Goal: Information Seeking & Learning: Check status

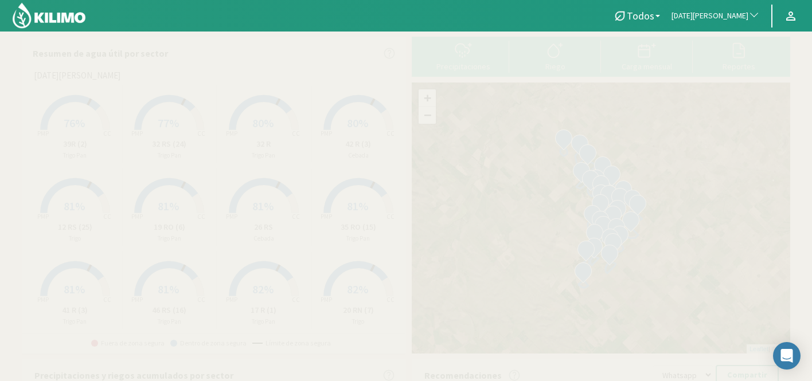
click at [727, 21] on button "[DATE][PERSON_NAME]" at bounding box center [716, 15] width 100 height 25
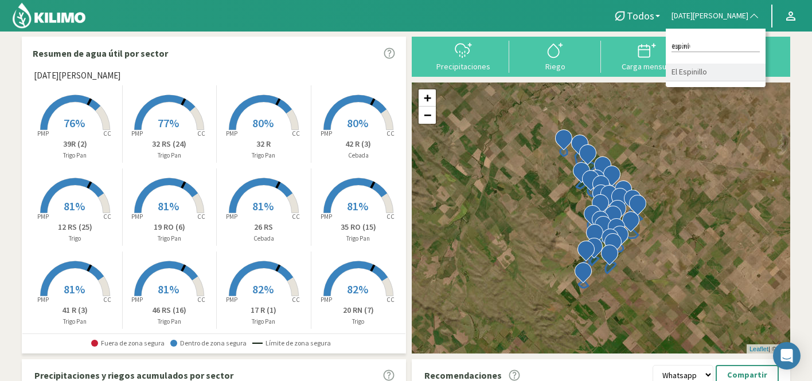
type input "espini"
click at [736, 74] on li "El Espinillo" at bounding box center [716, 73] width 100 height 18
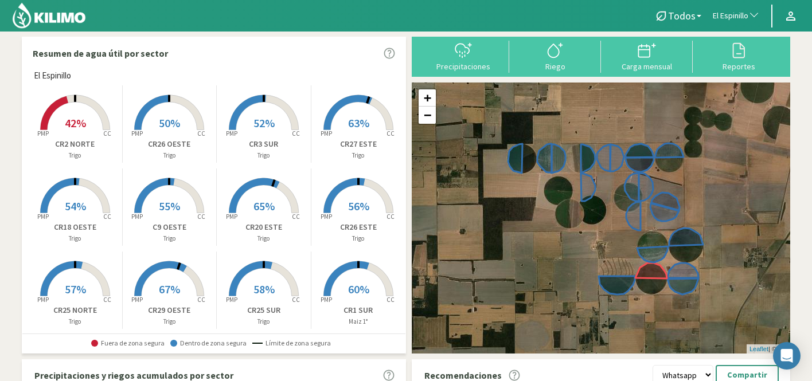
click at [264, 202] on span "65%" at bounding box center [263, 206] width 21 height 14
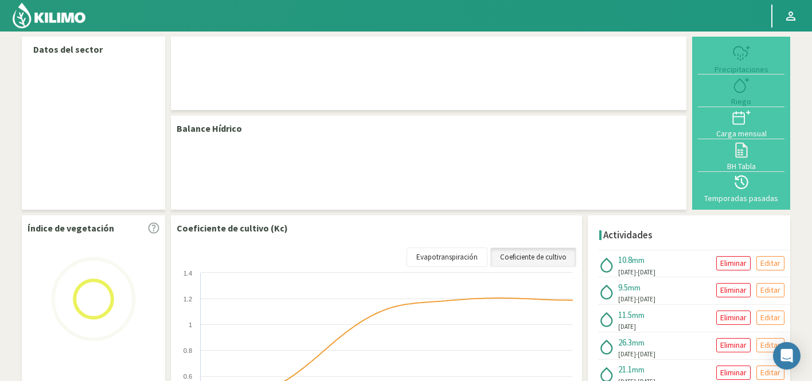
select select "83: Object"
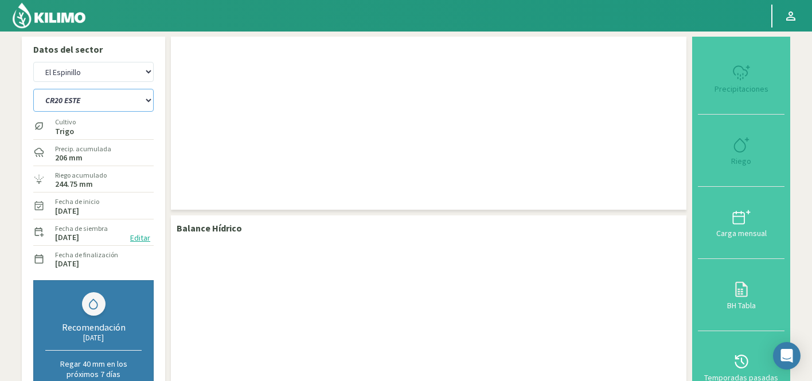
click at [99, 97] on select "C9 OESTE CR18 ESTE CR18 OESTE CR1 NORTE CR1 SUR CR20 ESTE CR24 NORTE CR25 NORTE…" at bounding box center [93, 100] width 120 height 23
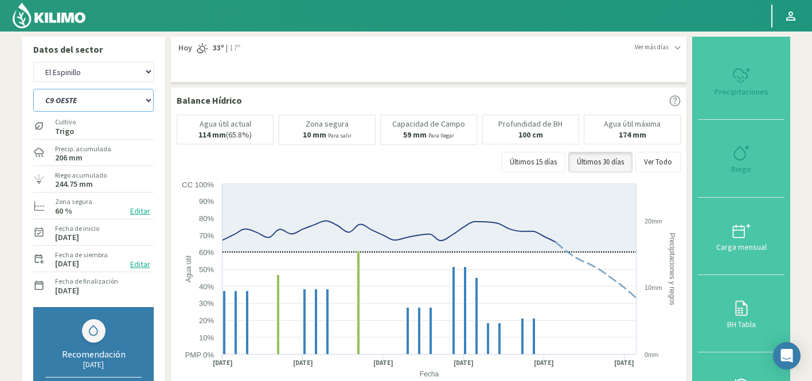
click at [33, 89] on select "C9 OESTE CR18 ESTE CR18 OESTE CR1 NORTE CR1 SUR CR20 ESTE CR24 NORTE CR25 NORTE…" at bounding box center [93, 100] width 120 height 23
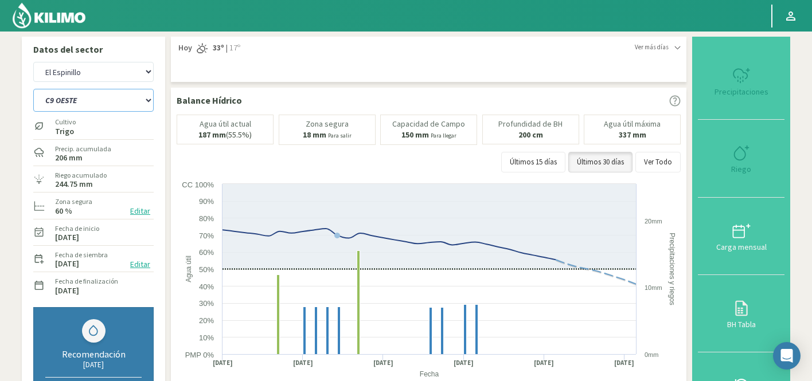
select select "5: Object"
click at [89, 104] on select "C9 OESTE CR18 ESTE CR18 OESTE CR1 NORTE CR1 SUR CR20 ESTE CR24 NORTE CR25 NORTE…" at bounding box center [93, 100] width 120 height 23
select select "382: Object"
click at [118, 101] on select "C9 OESTE CR18 ESTE CR18 OESTE CR1 NORTE CR1 SUR CR20 ESTE CR24 NORTE CR25 NORTE…" at bounding box center [93, 100] width 120 height 23
click at [33, 89] on select "C9 OESTE CR18 ESTE CR18 OESTE CR1 NORTE CR1 SUR CR20 ESTE CR24 NORTE CR25 NORTE…" at bounding box center [93, 100] width 120 height 23
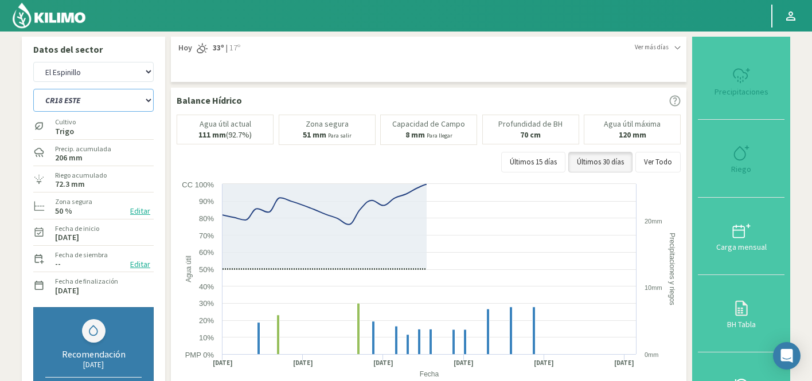
select select "21: Object"
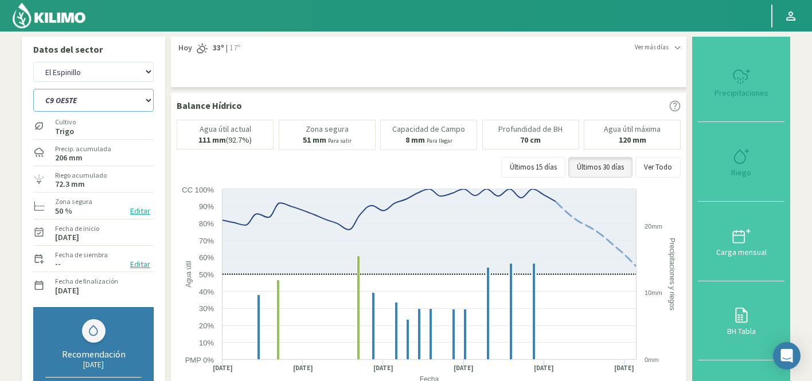
select select "681: Object"
click at [116, 103] on select "C9 OESTE CR18 ESTE CR18 OESTE CR1 NORTE CR1 SUR CR20 ESTE CR24 NORTE CR25 NORTE…" at bounding box center [93, 100] width 120 height 23
click at [33, 89] on select "C9 OESTE CR18 ESTE CR18 OESTE CR1 NORTE CR1 SUR CR20 ESTE CR24 NORTE CR25 NORTE…" at bounding box center [93, 100] width 120 height 23
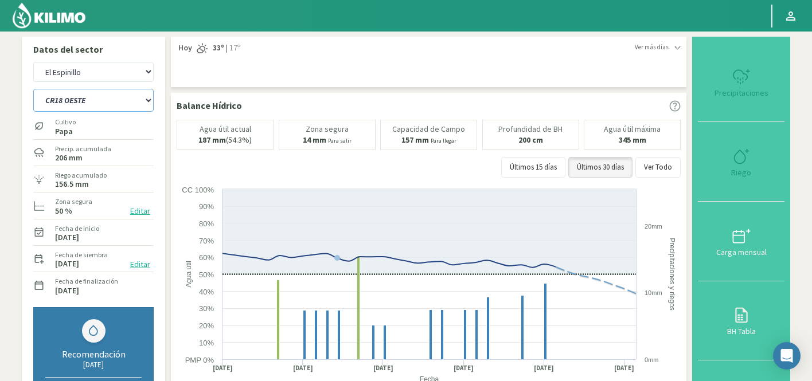
select select "43: Object"
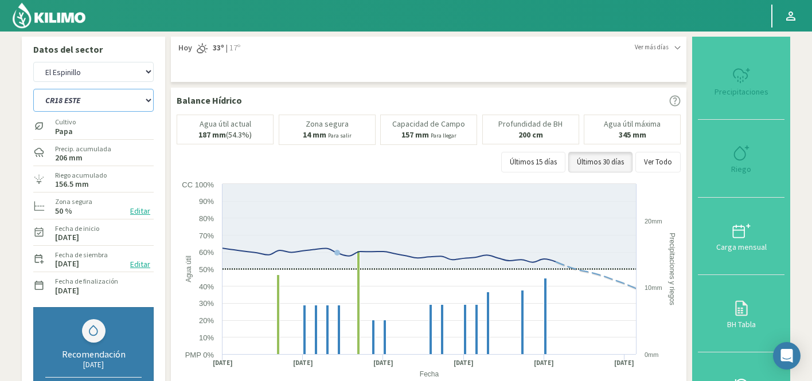
select select "980: Object"
click at [100, 100] on select "C9 OESTE CR18 ESTE CR18 OESTE CR1 NORTE CR1 SUR CR20 ESTE CR24 NORTE CR25 NORTE…" at bounding box center [93, 100] width 120 height 23
click at [33, 89] on select "C9 OESTE CR18 ESTE CR18 OESTE CR1 NORTE CR1 SUR CR20 ESTE CR24 NORTE CR25 NORTE…" at bounding box center [93, 100] width 120 height 23
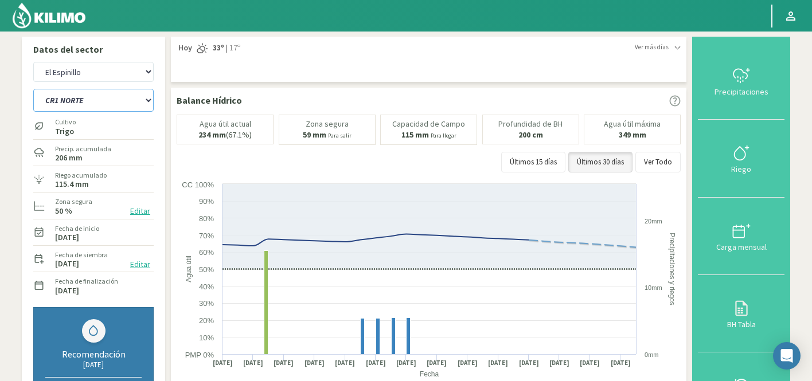
click at [95, 107] on select "C9 OESTE CR18 ESTE CR18 OESTE CR1 NORTE CR1 SUR CR20 ESTE CR24 NORTE CR25 NORTE…" at bounding box center [93, 100] width 120 height 23
select select "65: Object"
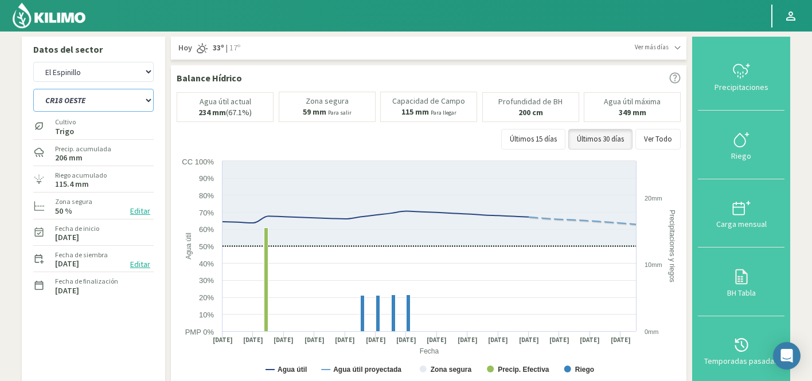
select select "1279: Object"
click at [33, 89] on select "C9 OESTE CR18 ESTE CR18 OESTE CR1 NORTE CR1 SUR CR20 ESTE CR24 NORTE CR25 NORTE…" at bounding box center [93, 100] width 120 height 23
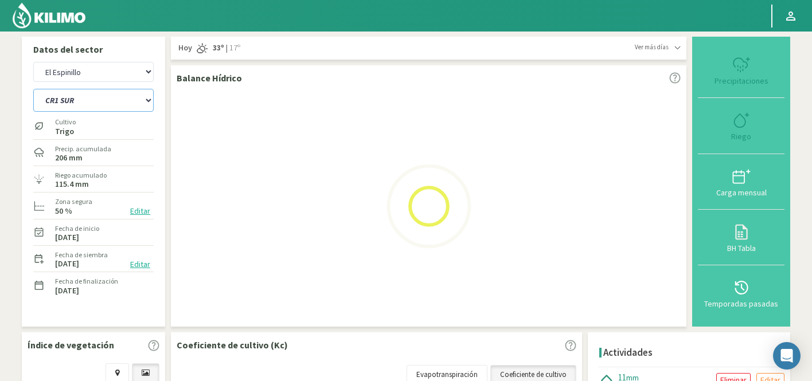
select select "87: Object"
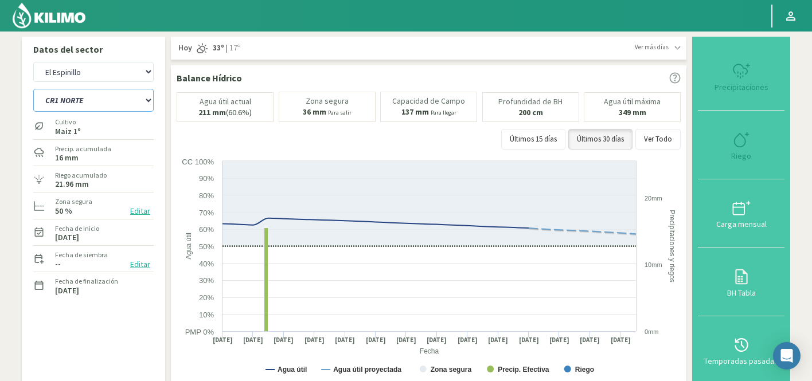
select select "1578: Object"
click at [90, 102] on select "C9 OESTE CR18 ESTE CR18 OESTE CR1 NORTE CR1 SUR CR20 ESTE CR24 NORTE CR25 NORTE…" at bounding box center [93, 100] width 120 height 23
click at [33, 89] on select "C9 OESTE CR18 ESTE CR18 OESTE CR1 NORTE CR1 SUR CR20 ESTE CR24 NORTE CR25 NORTE…" at bounding box center [93, 100] width 120 height 23
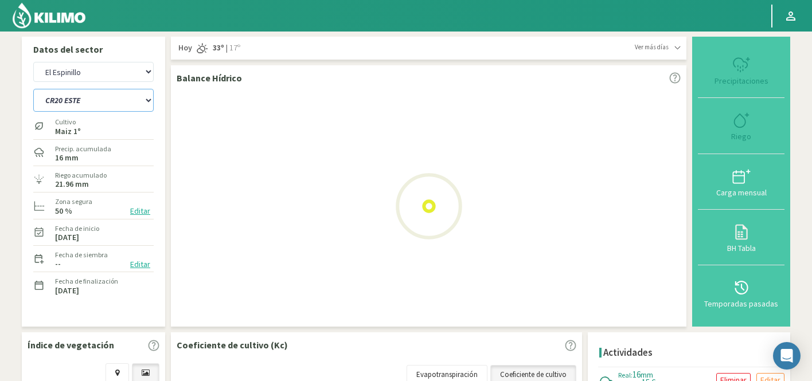
select select "109: Object"
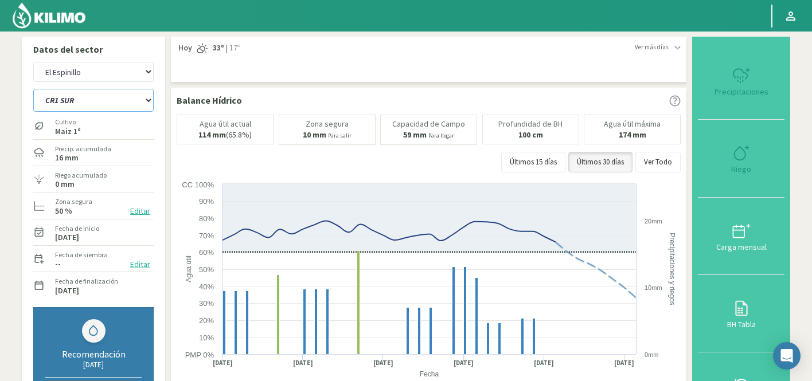
select select "1877: Object"
select select "131: Object"
